Goal: Information Seeking & Learning: Learn about a topic

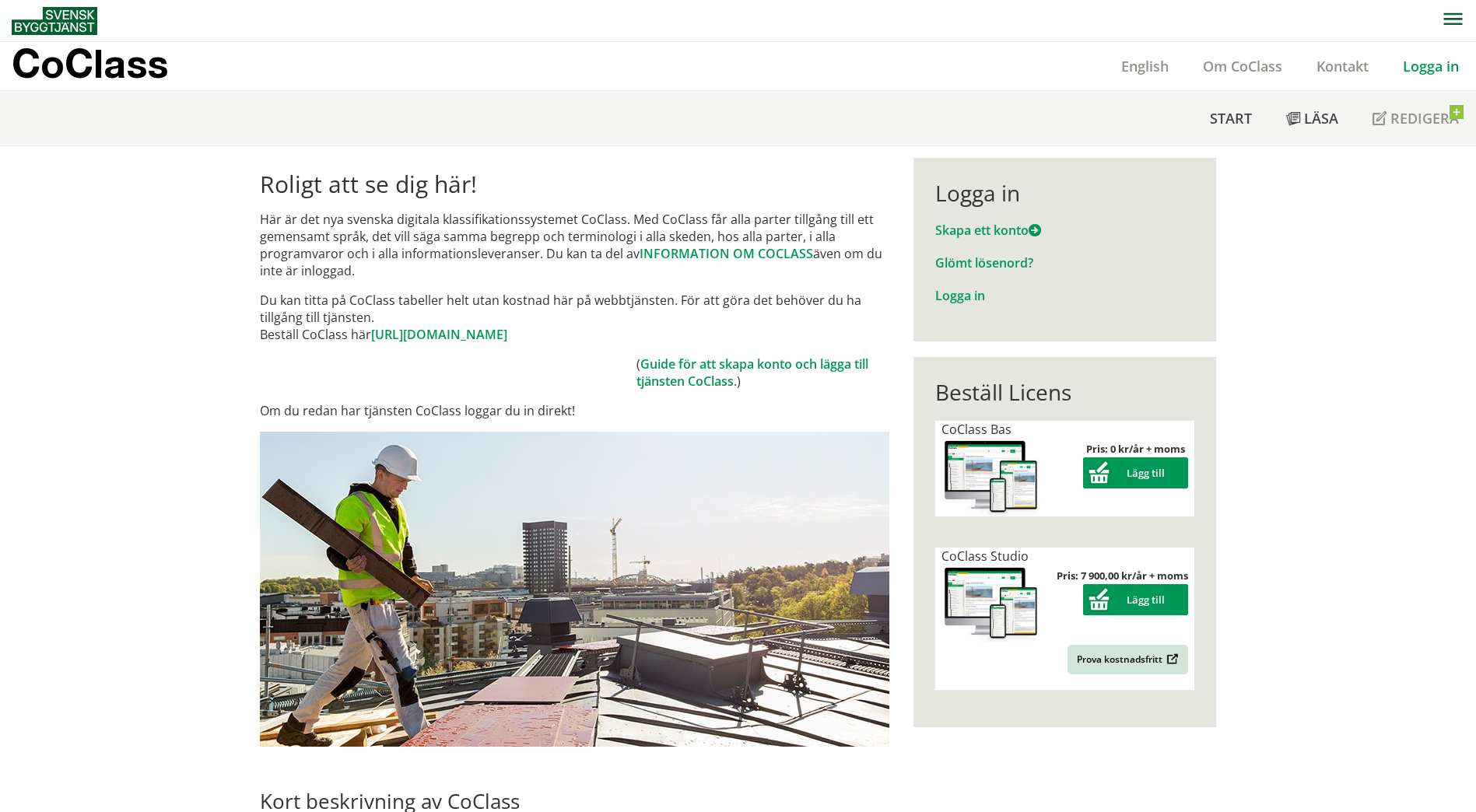
click at [1424, 66] on link "Logga in" at bounding box center [1430, 66] width 90 height 19
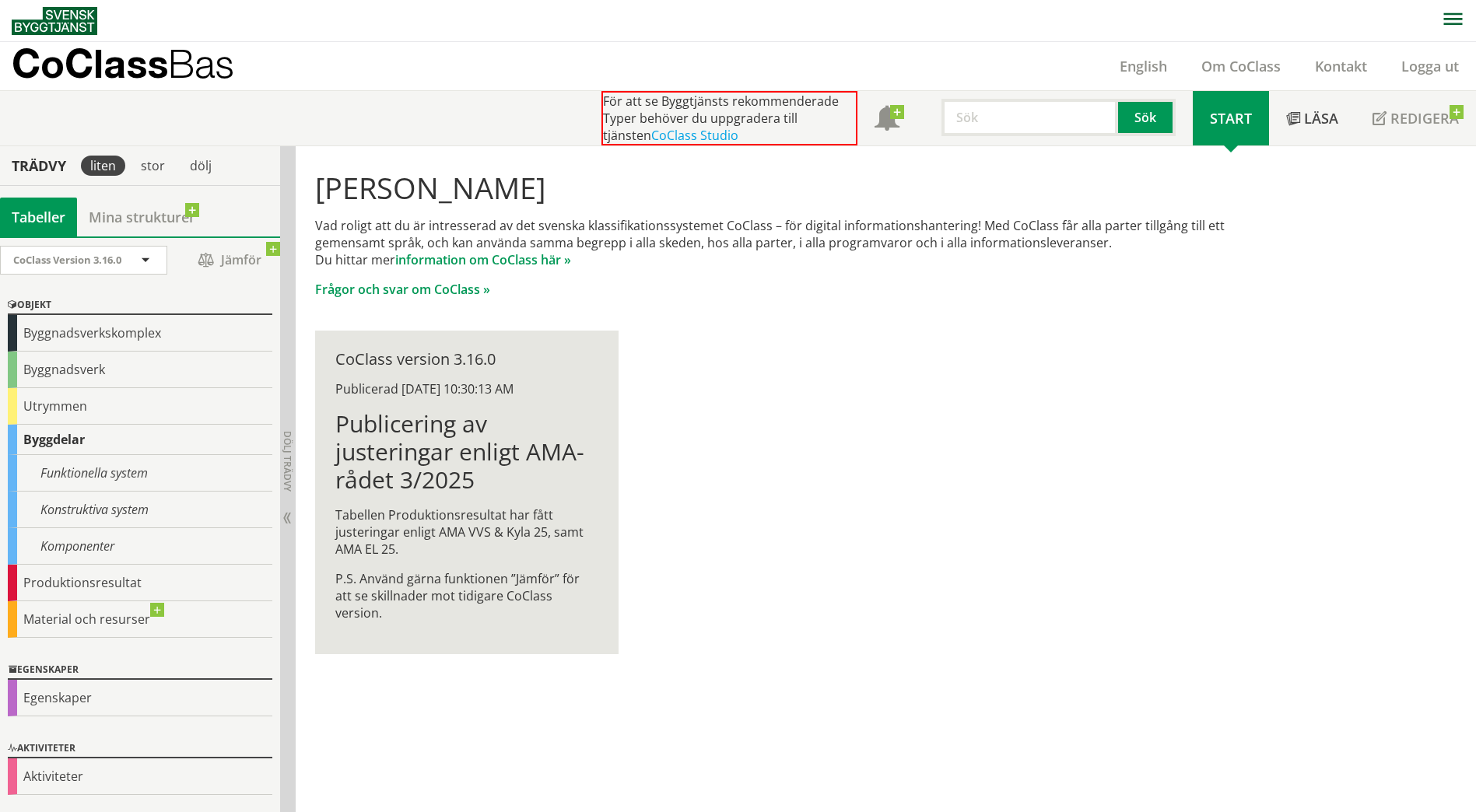
scroll to position [1, 0]
click at [120, 507] on div "Konstruktiva system" at bounding box center [140, 509] width 264 height 37
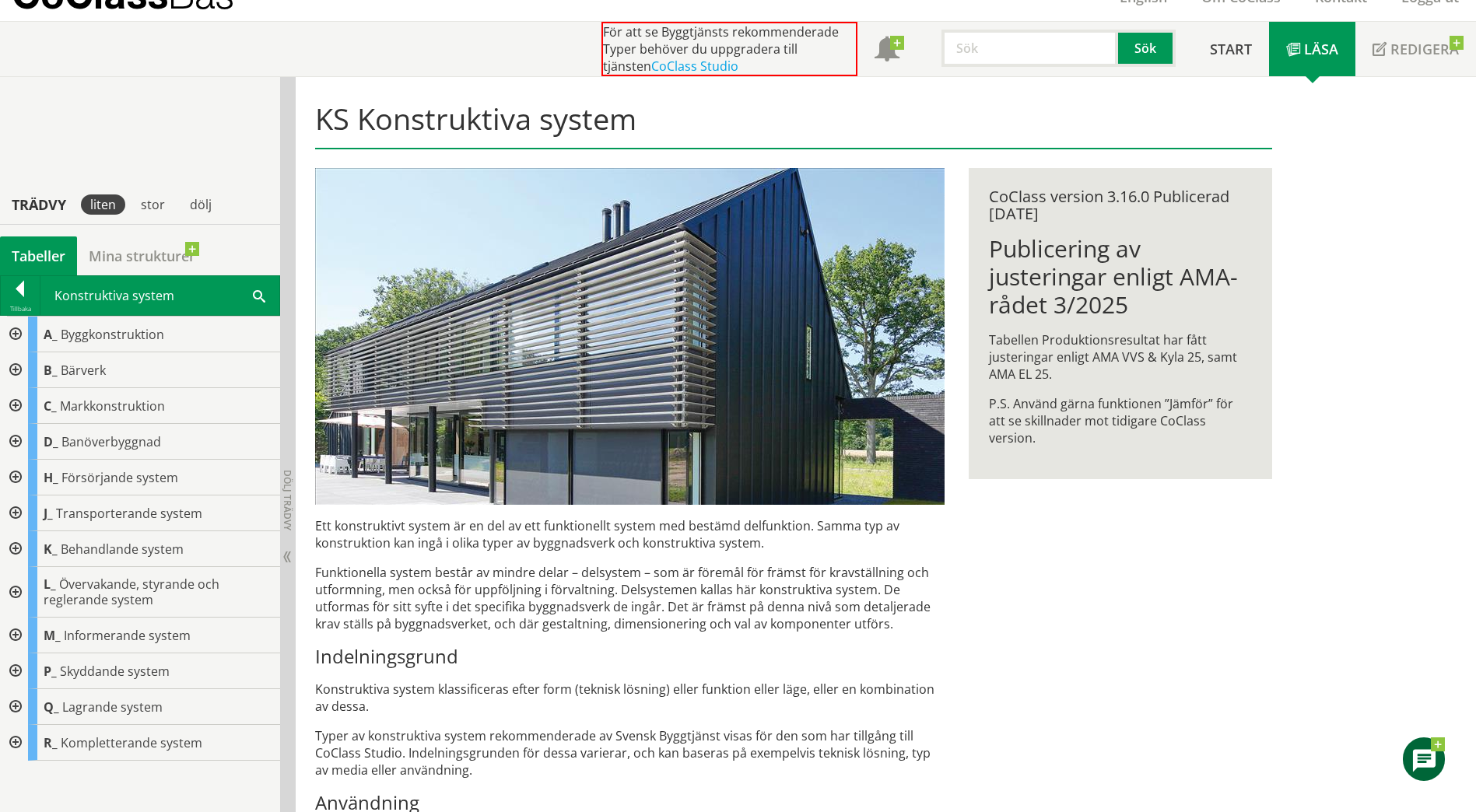
scroll to position [312, 0]
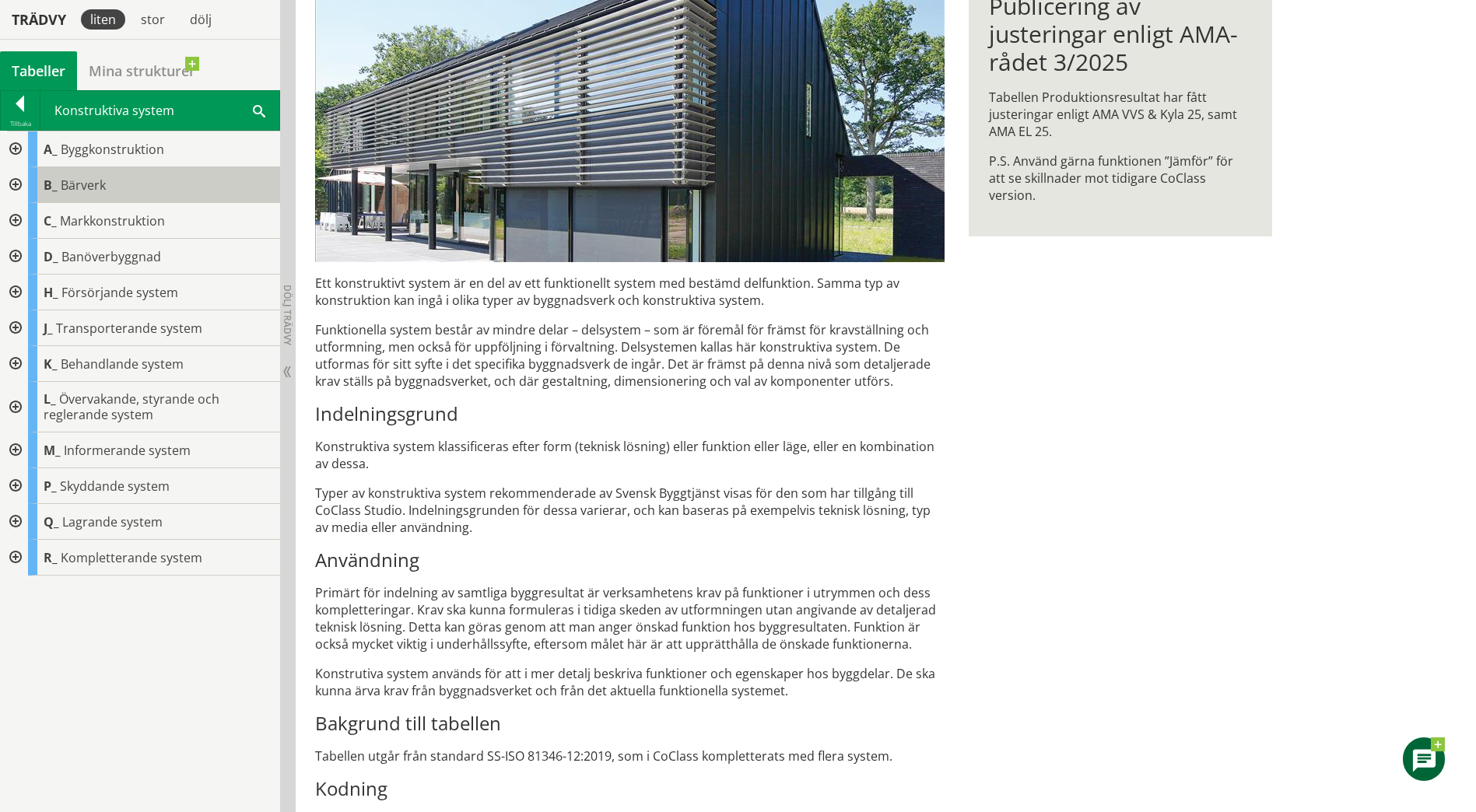
click at [111, 188] on div "B_ Bärverk" at bounding box center [154, 185] width 252 height 36
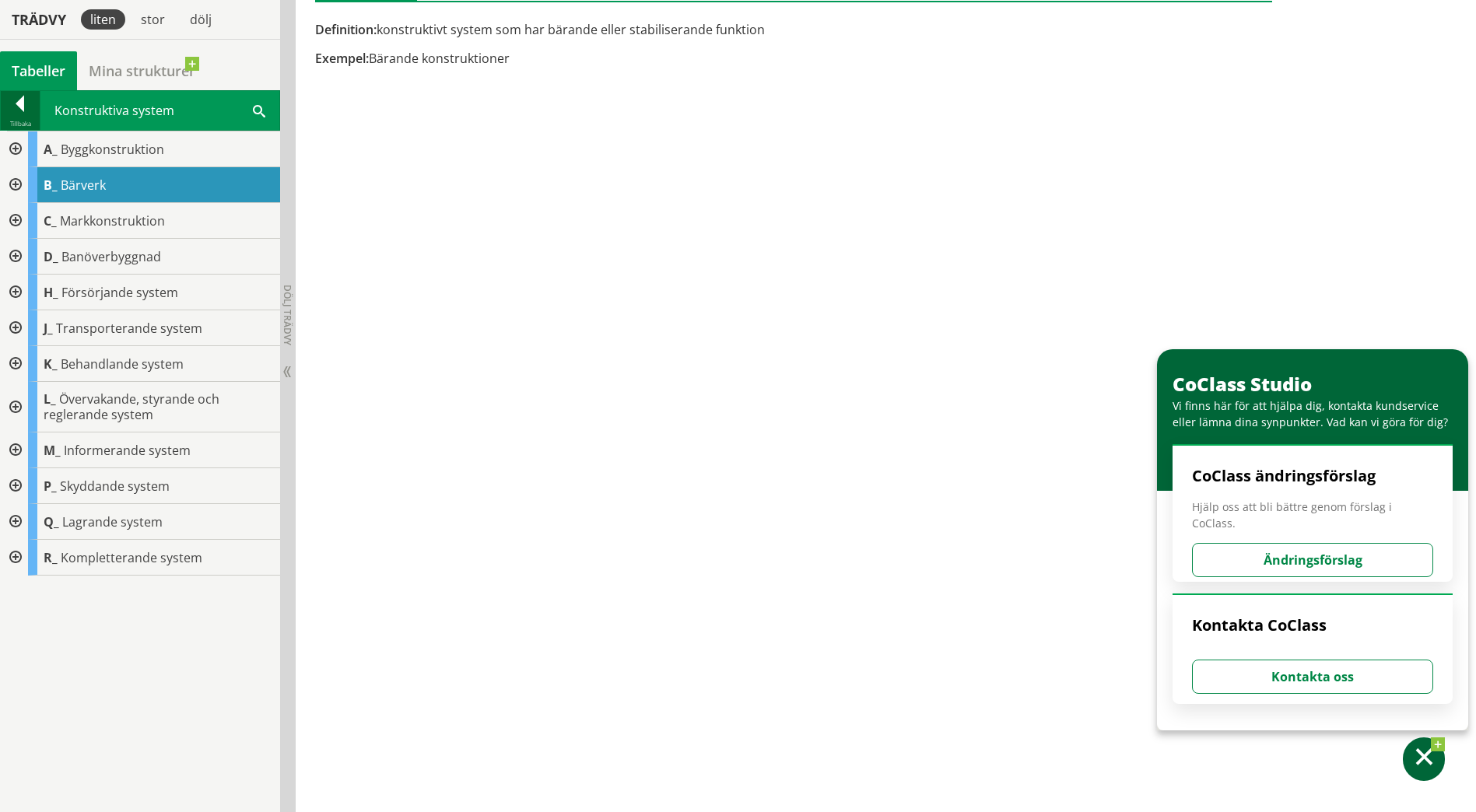
click at [25, 99] on div at bounding box center [20, 106] width 39 height 22
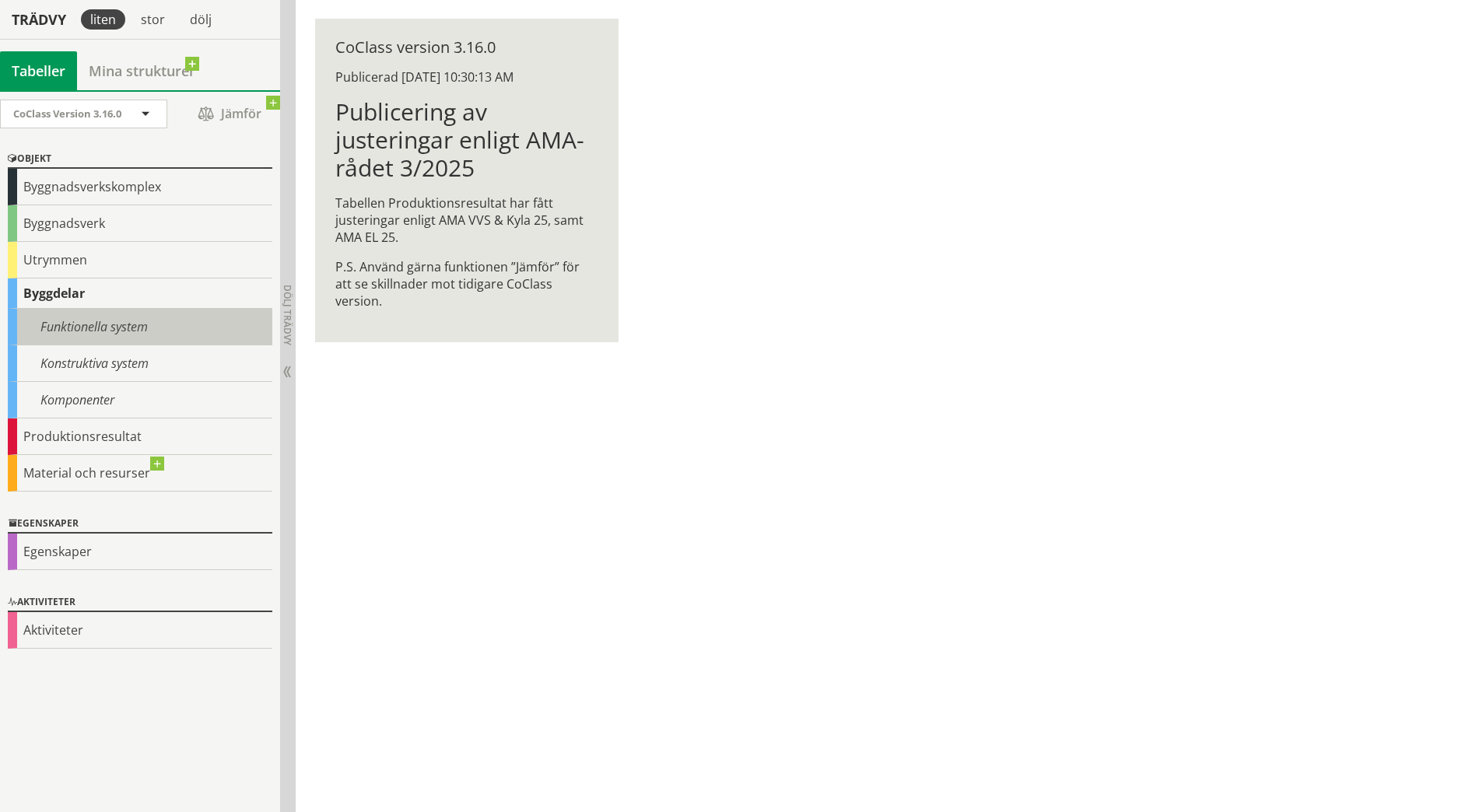
click at [81, 319] on div "Funktionella system" at bounding box center [140, 327] width 264 height 37
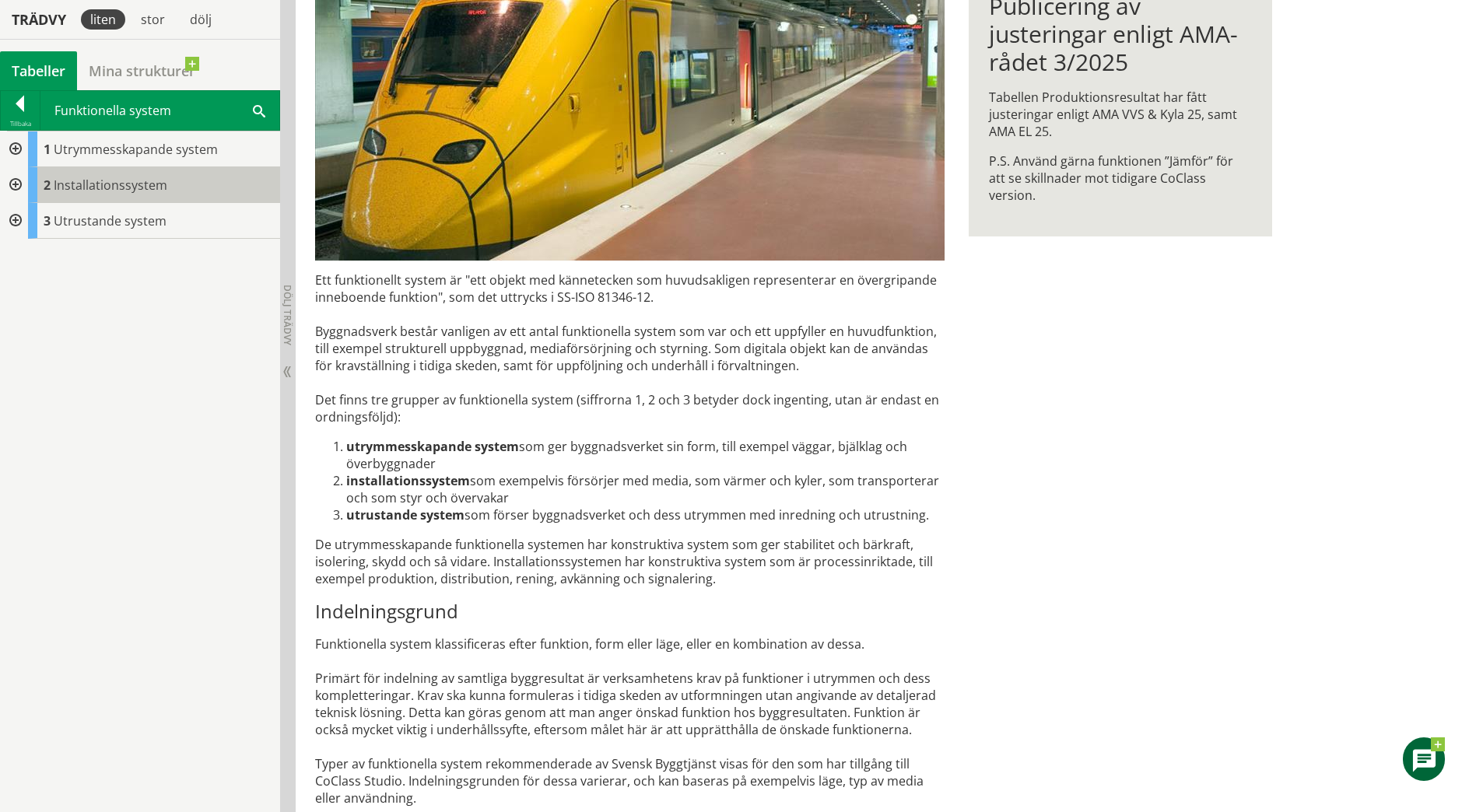
click at [120, 181] on span "Installationssystem" at bounding box center [111, 185] width 114 height 17
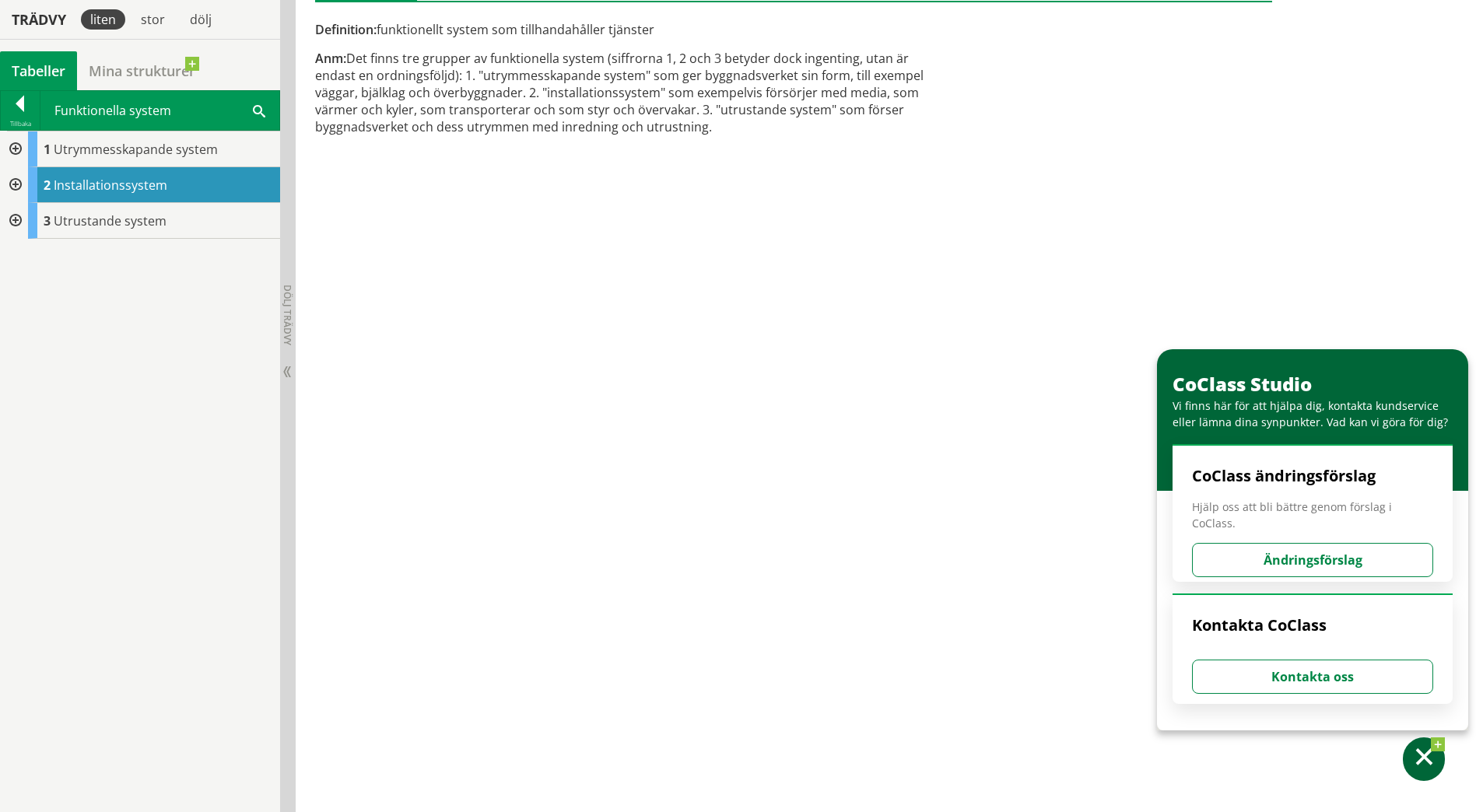
click at [15, 186] on div at bounding box center [14, 185] width 28 height 36
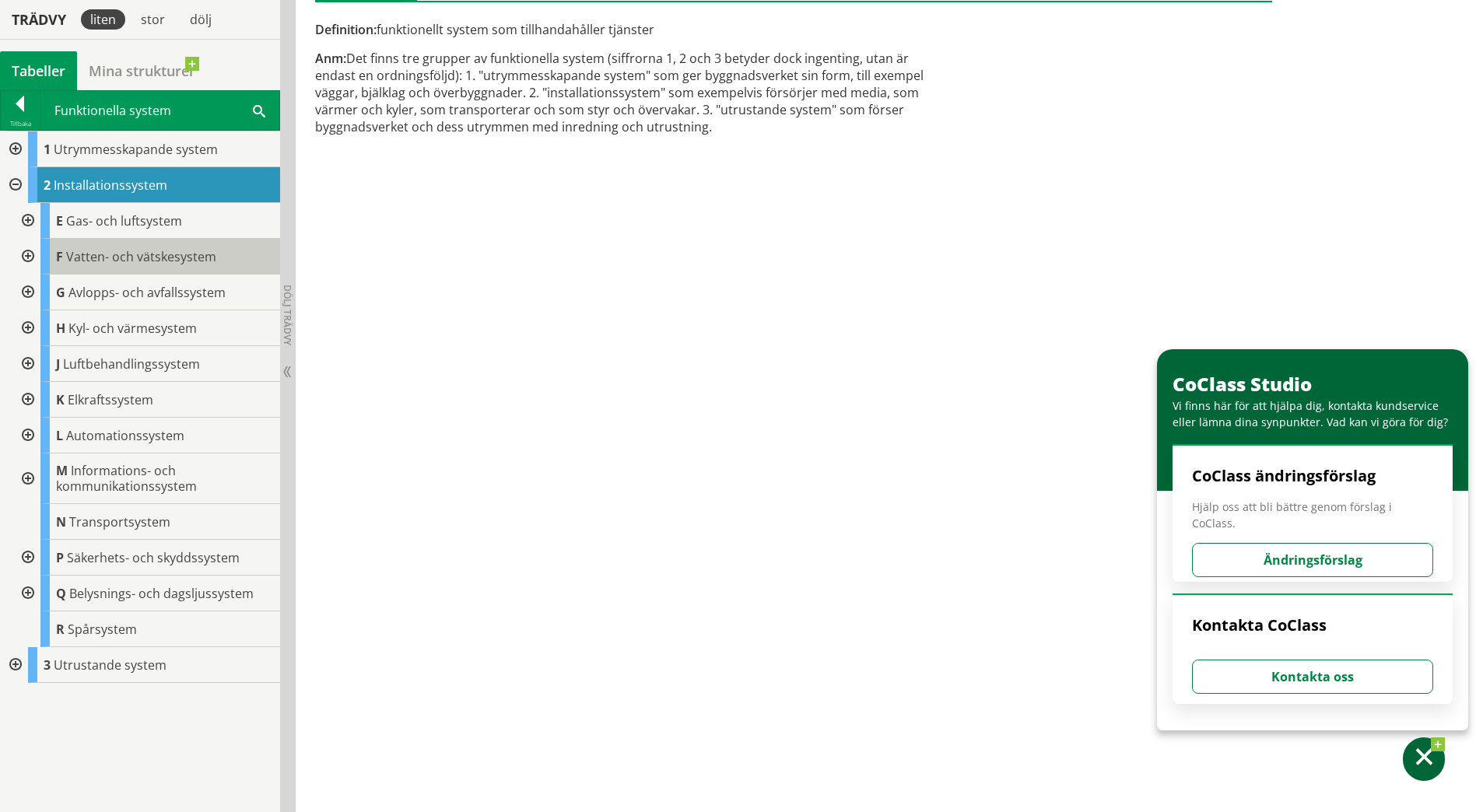
click at [101, 259] on span "Vatten- och vätskesystem" at bounding box center [141, 256] width 150 height 17
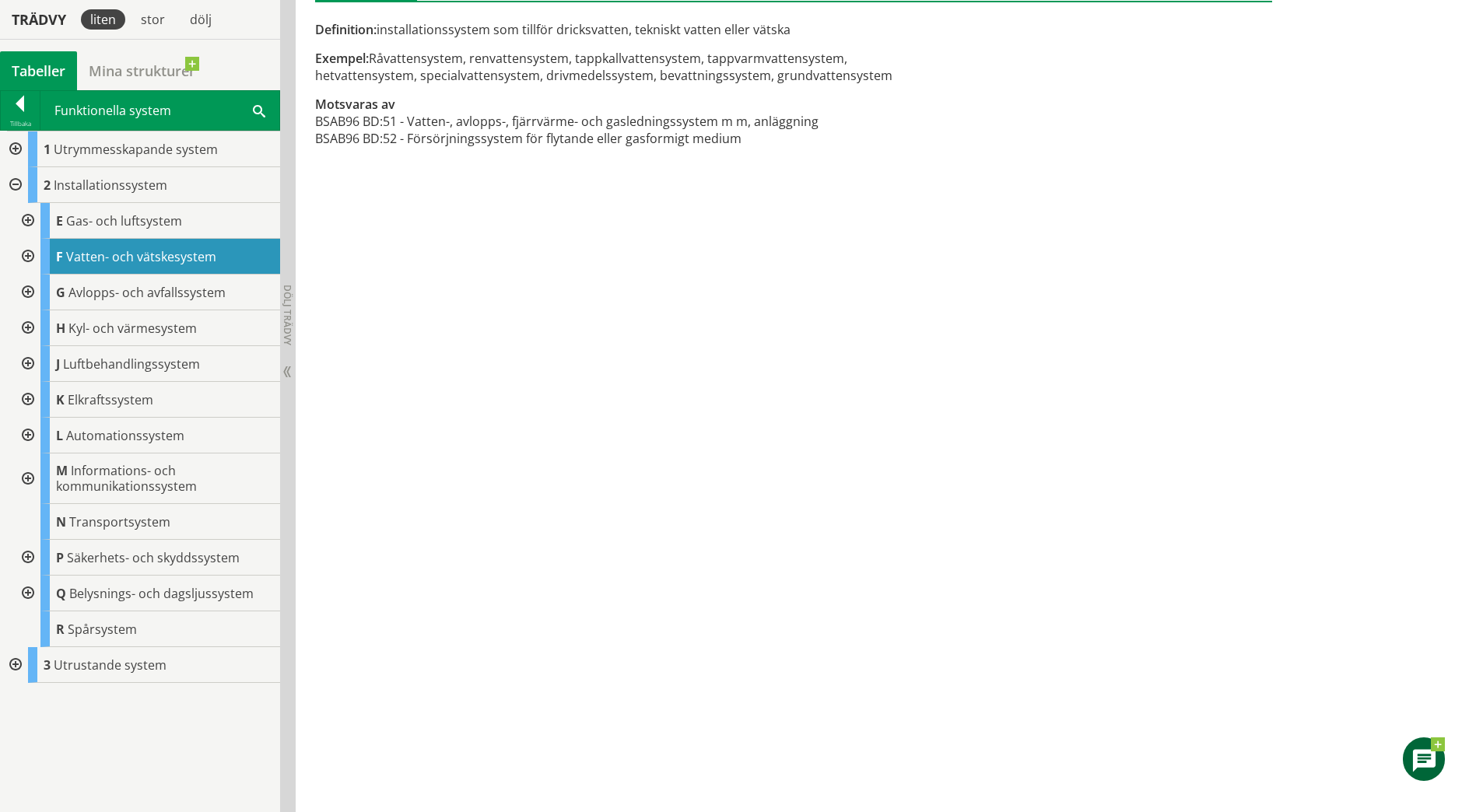
click at [28, 255] on div at bounding box center [26, 257] width 28 height 36
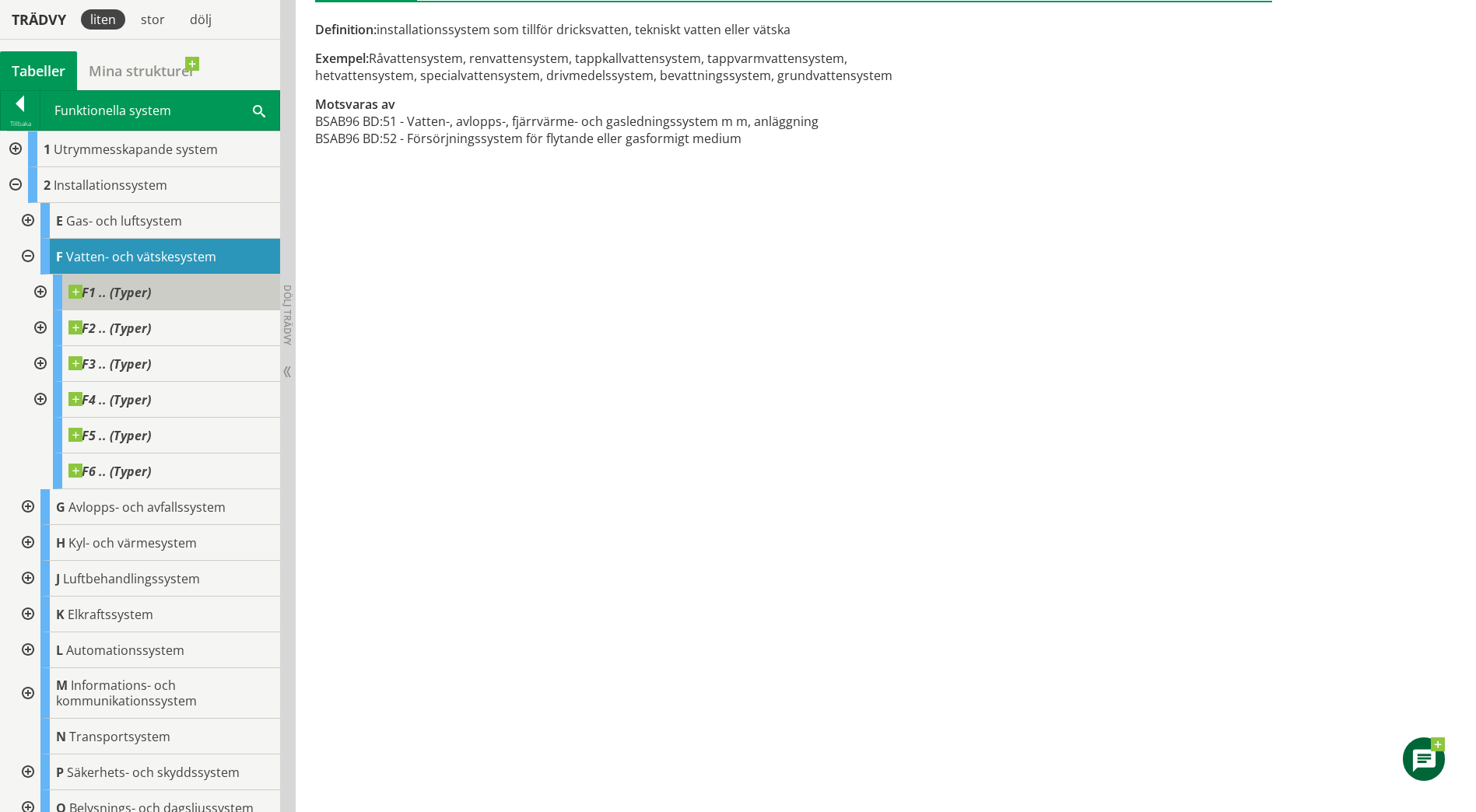
click at [146, 296] on span "F1 .. (Typer)" at bounding box center [109, 292] width 82 height 15
click at [41, 293] on div at bounding box center [39, 293] width 28 height 36
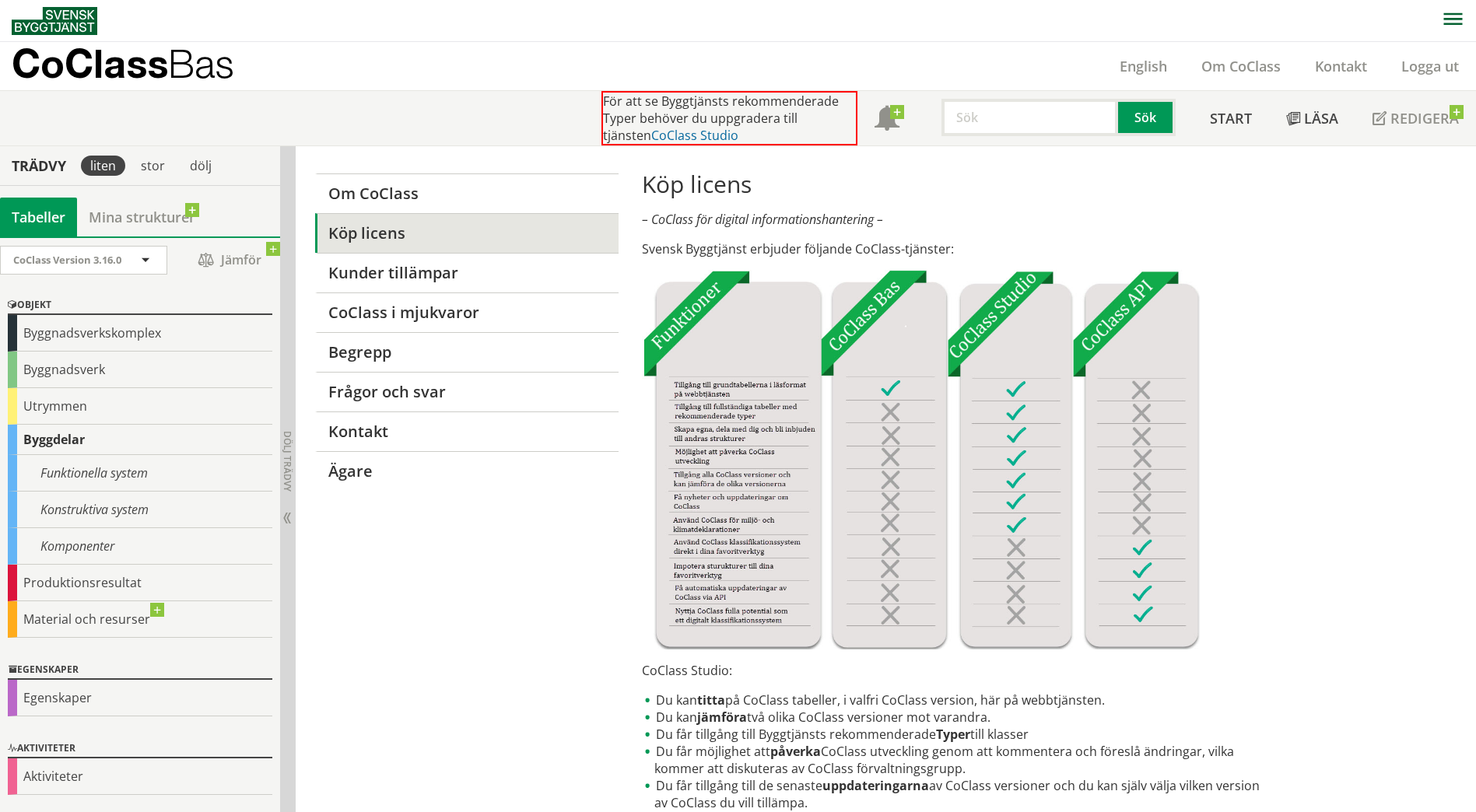
click at [651, 135] on link "CoClass Studio" at bounding box center [694, 135] width 87 height 17
click at [664, 132] on link "CoClass Studio" at bounding box center [694, 135] width 87 height 17
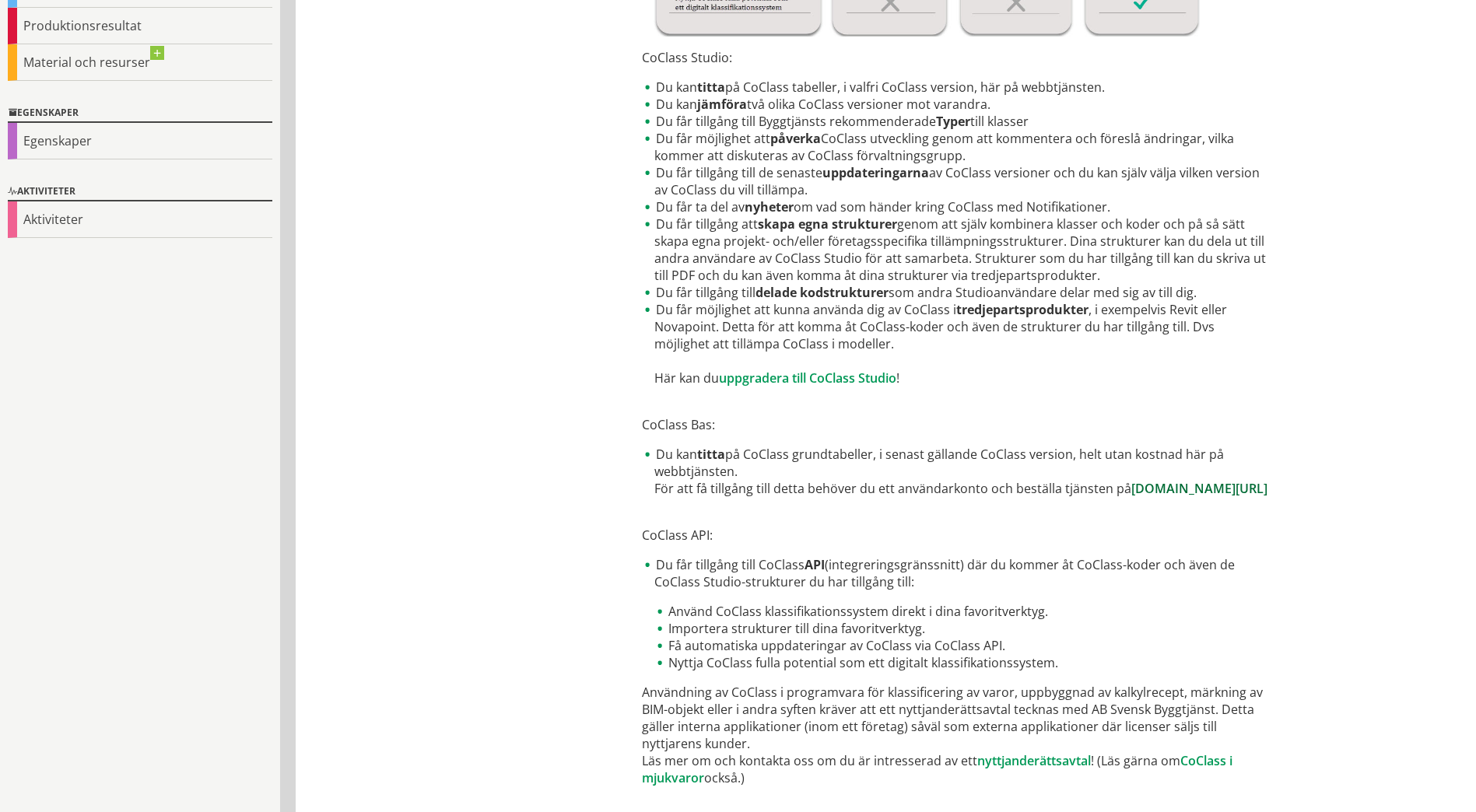
scroll to position [623, 0]
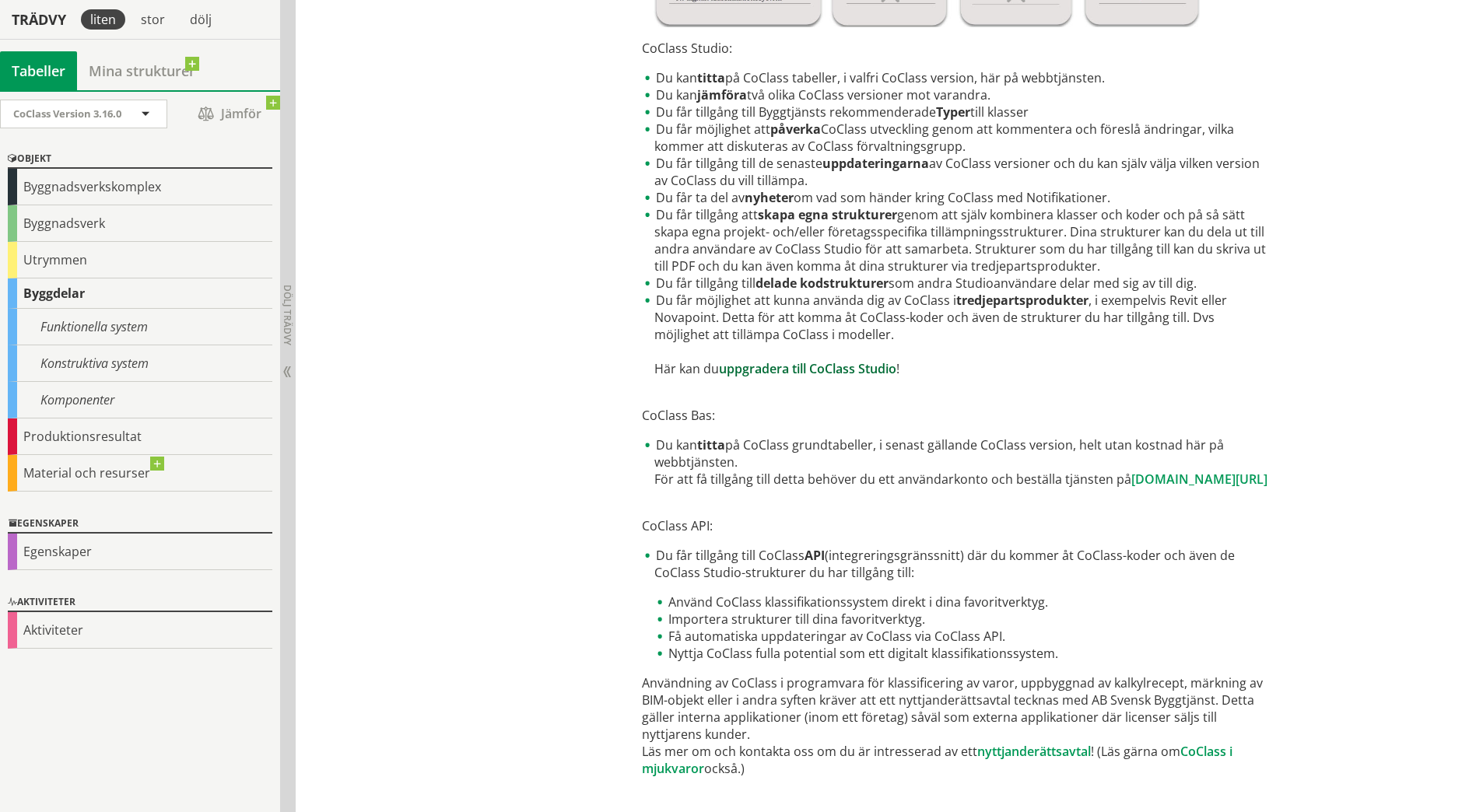
click at [807, 366] on link "uppgradera till CoClass Studio" at bounding box center [808, 368] width 177 height 17
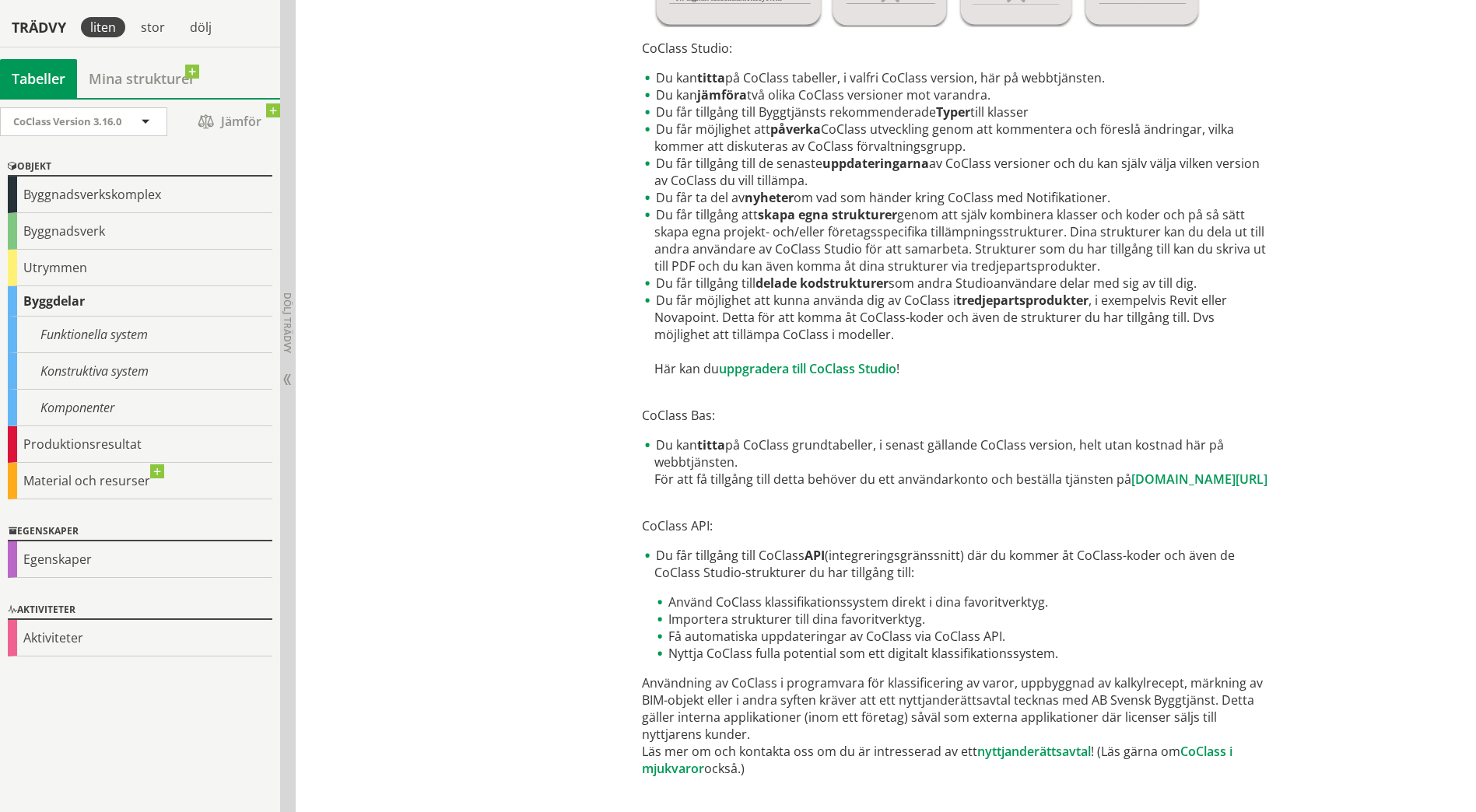
scroll to position [654, 0]
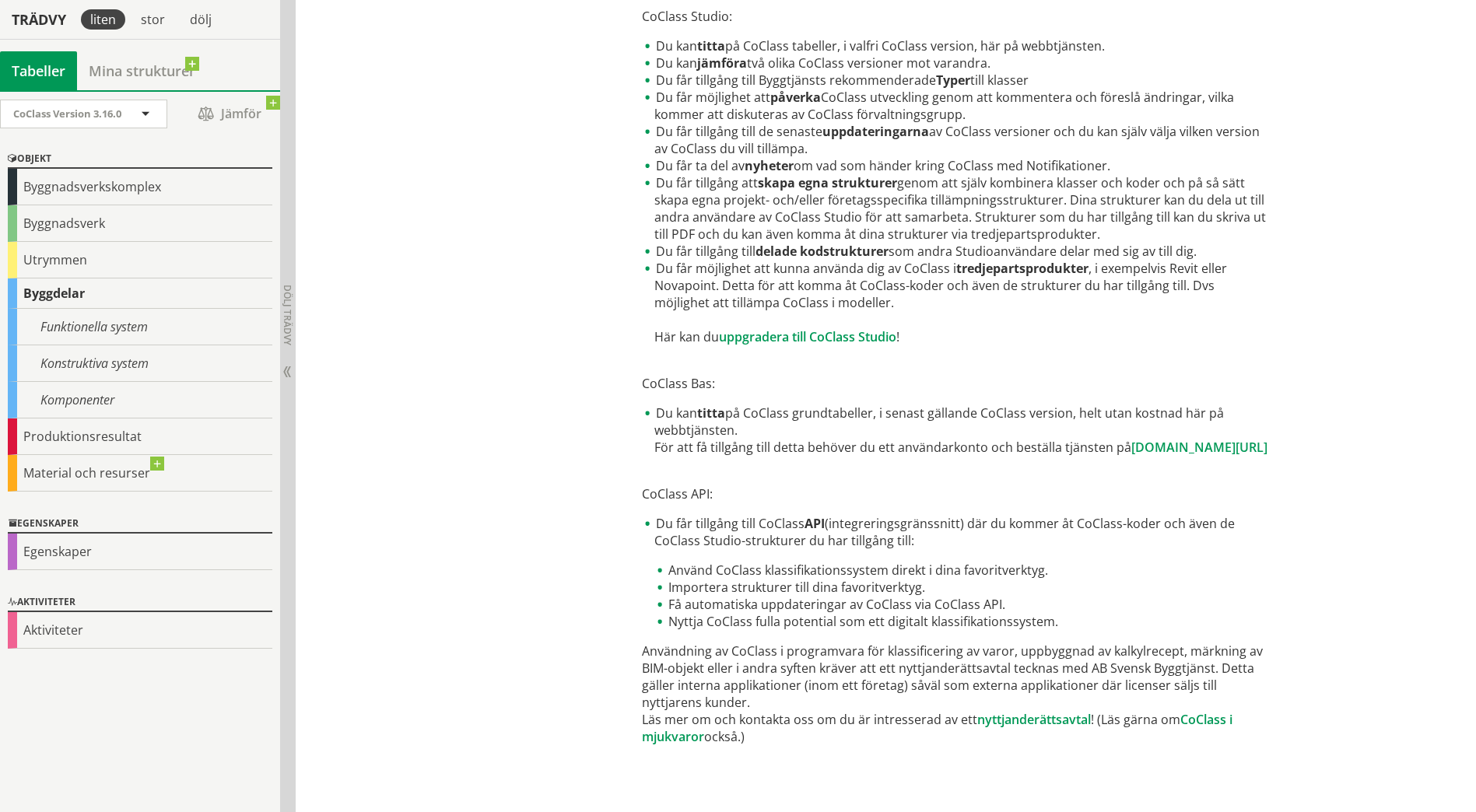
drag, startPoint x: 635, startPoint y: 512, endPoint x: 702, endPoint y: 516, distance: 67.1
click at [687, 516] on section "Köp licens – CoClass för digital informationshantering – Svensk Byggtjänst erbj…" at bounding box center [957, 145] width 654 height 1283
